Goal: Go to known website: Access a specific website the user already knows

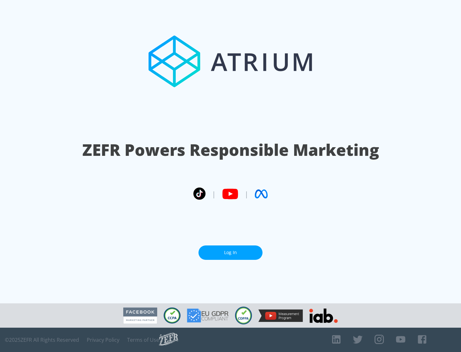
click at [231, 250] on link "Log In" at bounding box center [231, 253] width 64 height 14
